Goal: Information Seeking & Learning: Learn about a topic

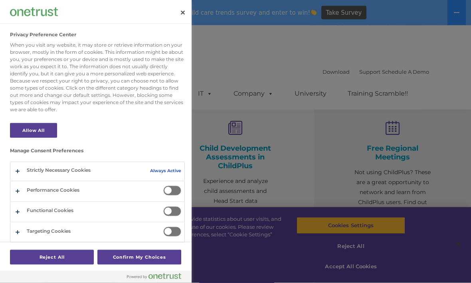
select select "MEDIUM"
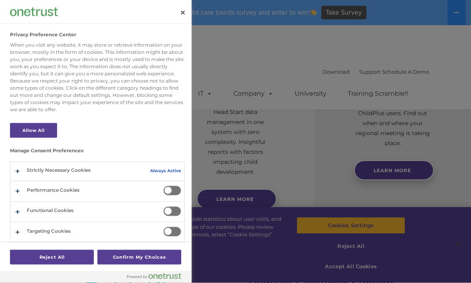
scroll to position [356, 0]
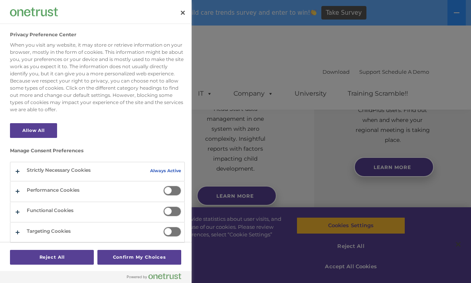
click at [230, 62] on div at bounding box center [235, 141] width 471 height 283
click at [182, 13] on button "Close" at bounding box center [183, 13] width 18 height 18
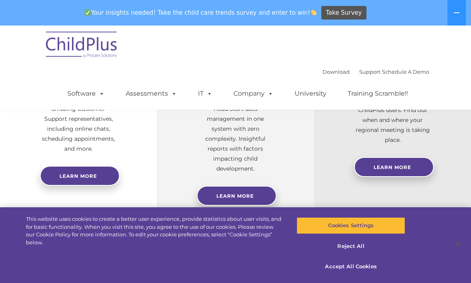
click at [452, 10] on button at bounding box center [456, 13] width 18 height 26
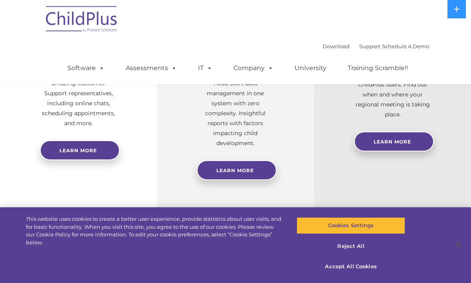
click at [456, 8] on icon at bounding box center [456, 9] width 6 height 6
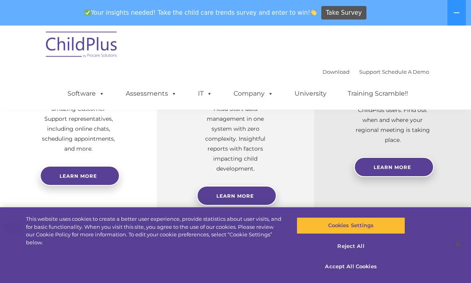
click at [453, 11] on button at bounding box center [456, 13] width 18 height 26
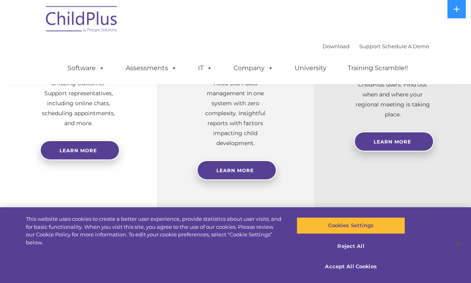
click at [457, 10] on icon at bounding box center [456, 9] width 6 height 6
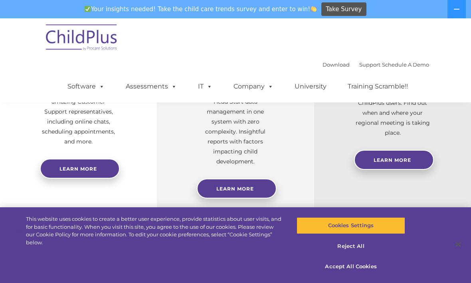
click at [329, 63] on link "Download" at bounding box center [335, 64] width 27 height 6
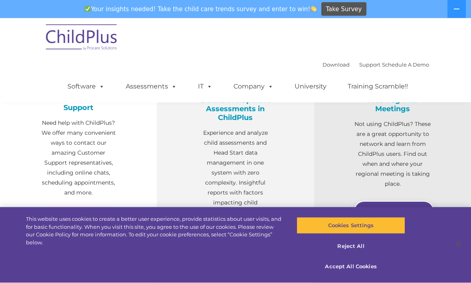
scroll to position [305, 0]
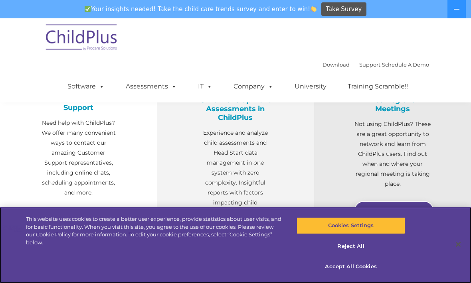
click at [357, 275] on button "Accept All Cookies" at bounding box center [351, 267] width 108 height 17
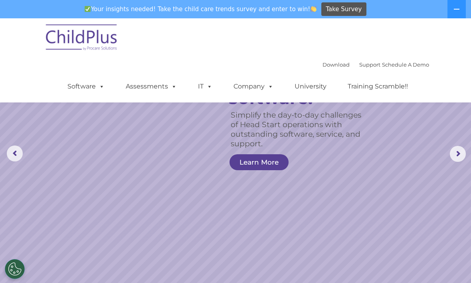
scroll to position [0, 0]
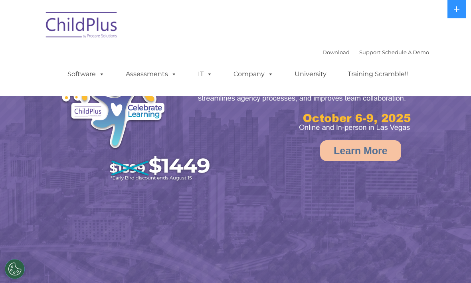
select select "MEDIUM"
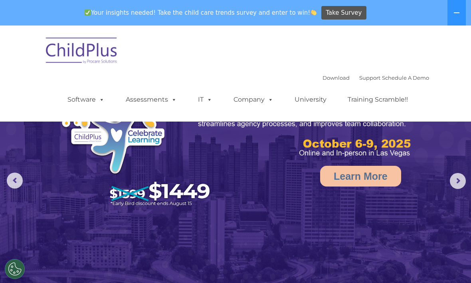
click at [457, 176] on rs-arrow at bounding box center [458, 181] width 16 height 16
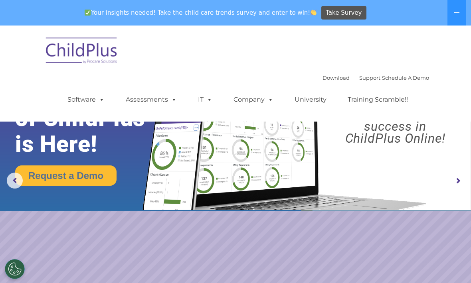
click at [459, 182] on rs-arrow at bounding box center [458, 181] width 16 height 16
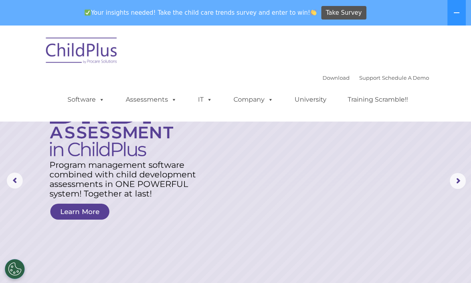
click at [454, 179] on rs-arrow at bounding box center [458, 181] width 16 height 16
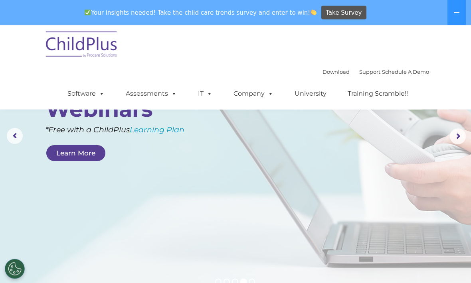
scroll to position [11, 0]
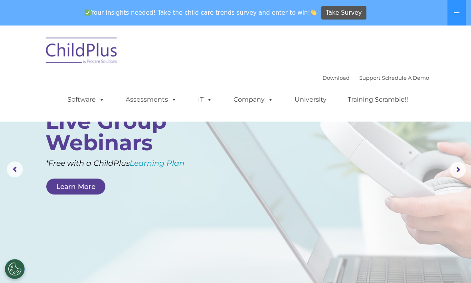
click at [460, 168] on rs-arrow at bounding box center [458, 170] width 16 height 16
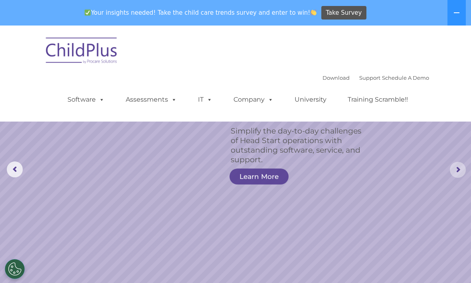
click at [457, 172] on rs-arrow at bounding box center [458, 170] width 16 height 16
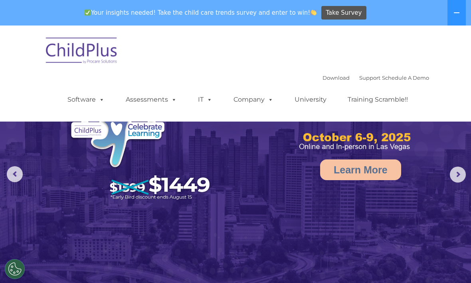
scroll to position [0, 0]
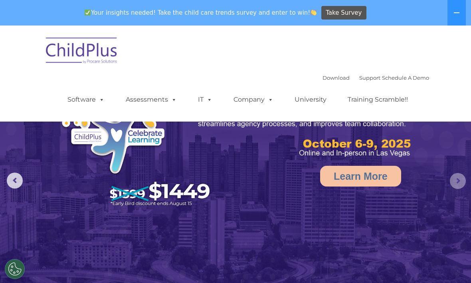
click at [458, 180] on rs-arrow at bounding box center [458, 181] width 16 height 16
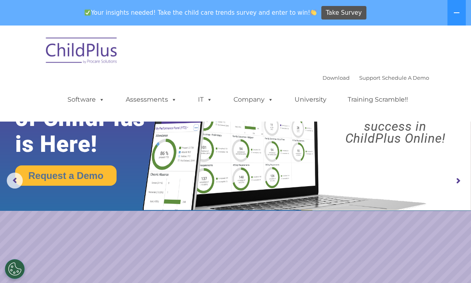
click at [457, 177] on rs-arrow at bounding box center [458, 181] width 16 height 16
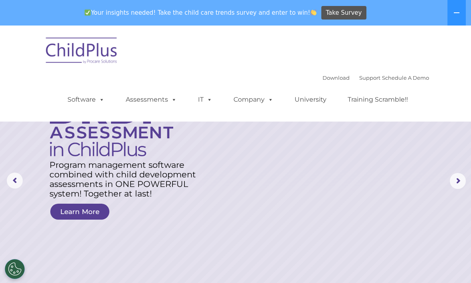
click at [204, 99] on span at bounding box center [208, 100] width 9 height 8
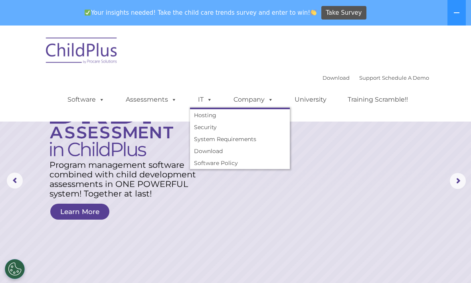
click at [159, 99] on link "Assessments" at bounding box center [151, 100] width 67 height 16
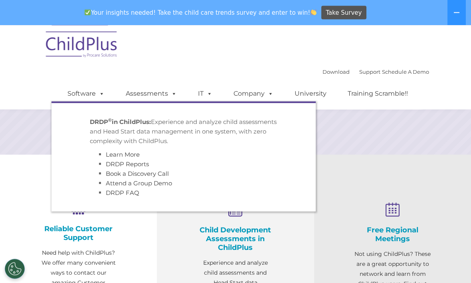
scroll to position [178, 0]
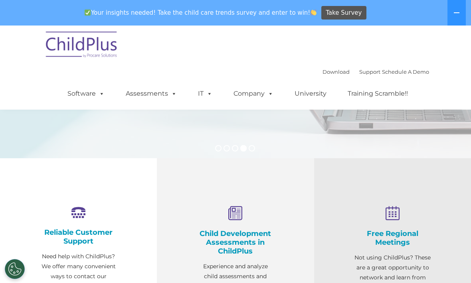
click at [459, 12] on icon at bounding box center [457, 12] width 6 height 1
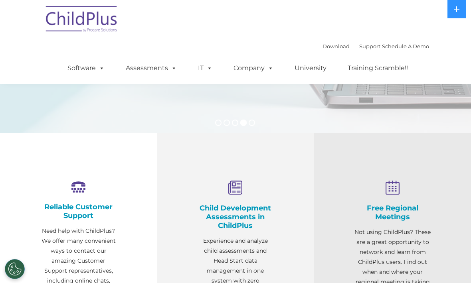
click at [225, 205] on h4 "Child Development Assessments in ChildPlus" at bounding box center [235, 217] width 77 height 26
click at [215, 214] on h4 "Child Development Assessments in ChildPlus" at bounding box center [235, 217] width 77 height 26
